Goal: Navigation & Orientation: Find specific page/section

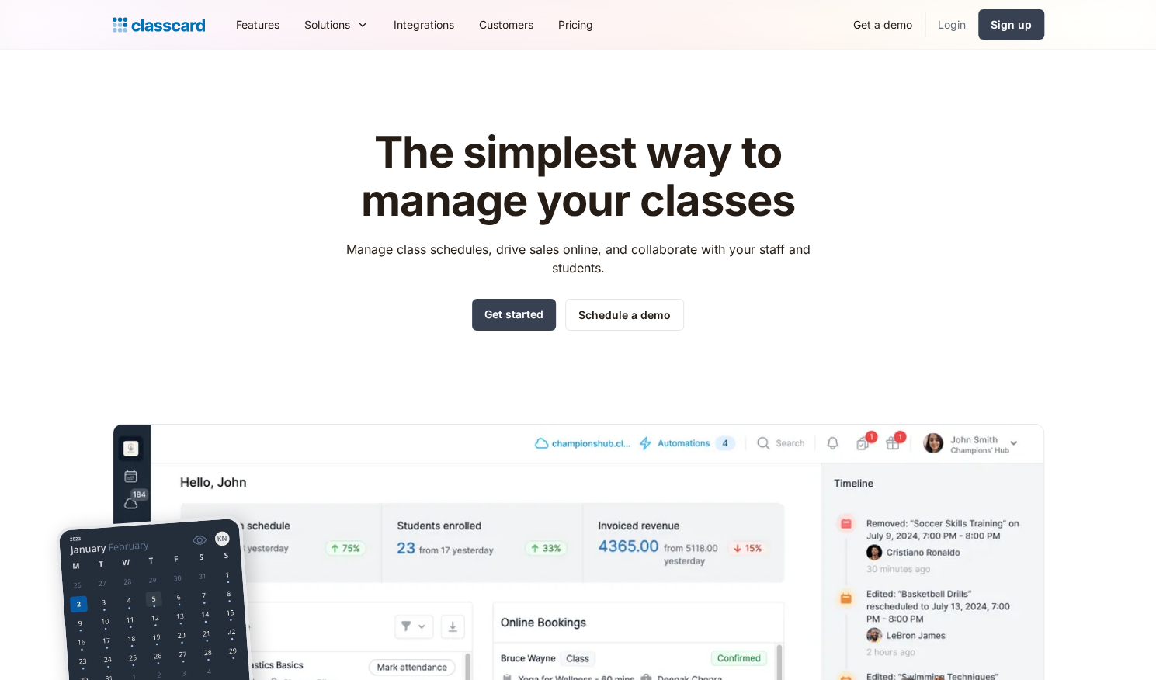
click at [958, 18] on link "Login" at bounding box center [951, 24] width 53 height 35
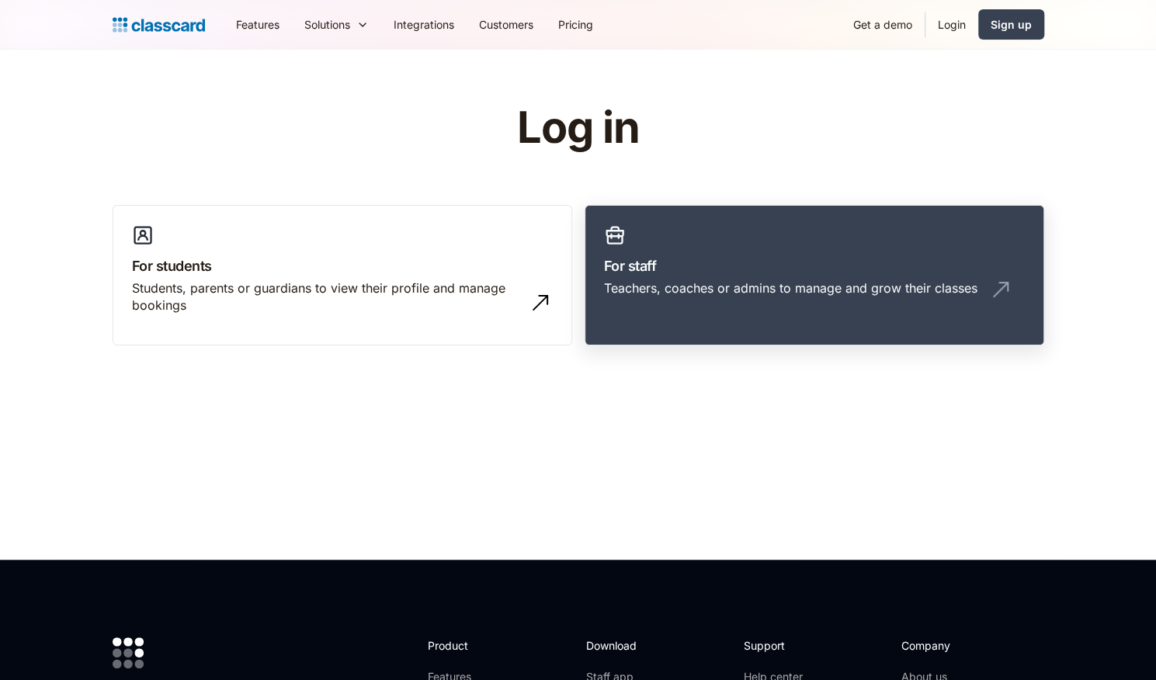
click at [950, 271] on h3 "For staff" at bounding box center [814, 265] width 421 height 21
